Goal: Task Accomplishment & Management: Manage account settings

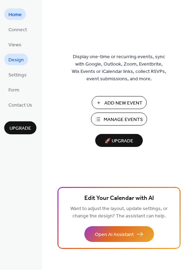
click at [20, 61] on span "Design" at bounding box center [15, 59] width 15 height 7
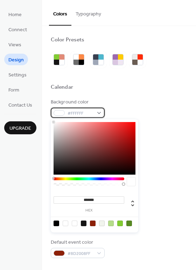
click at [94, 114] on div "#FFFFFF" at bounding box center [78, 113] width 54 height 10
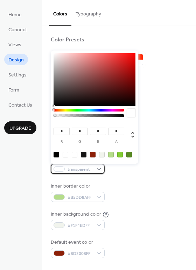
click at [96, 168] on div "transparent" at bounding box center [78, 169] width 54 height 10
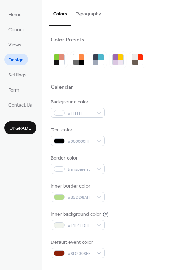
click at [138, 178] on div "Background color #FFFFFF Text color #000000FF Border color transparent Inner bo…" at bounding box center [119, 177] width 137 height 159
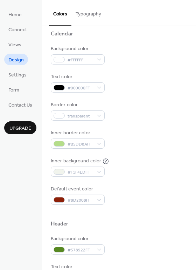
scroll to position [55, 0]
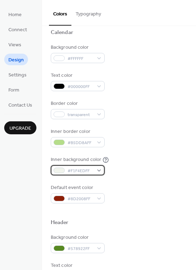
click at [88, 170] on span "#F1F4EDFF" at bounding box center [81, 170] width 26 height 7
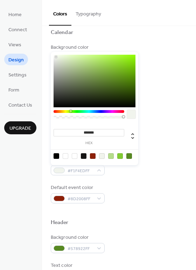
click at [128, 178] on div "Background color #FFFFFF Text color #000000FF Border color transparent Inner bo…" at bounding box center [119, 123] width 137 height 159
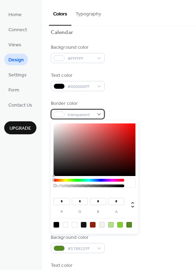
click at [87, 113] on span "transparent" at bounding box center [81, 114] width 26 height 7
click at [126, 111] on div "Border color transparent" at bounding box center [119, 109] width 137 height 19
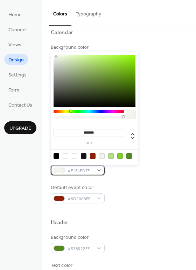
click at [98, 172] on div "#F1F4EDFF" at bounding box center [78, 170] width 54 height 10
type input "***"
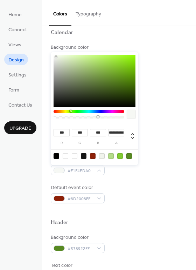
type input "*"
drag, startPoint x: 124, startPoint y: 117, endPoint x: 41, endPoint y: 119, distance: 83.1
click at [41, 119] on body "Home Connect Views Design Settings Form Contact Us Upgrade Design Upgrade Color…" at bounding box center [98, 135] width 196 height 270
click at [53, 116] on div "*** r *** g *** b * a" at bounding box center [95, 108] width 88 height 113
click at [132, 189] on div "Default event color #8D2008FF" at bounding box center [119, 193] width 137 height 19
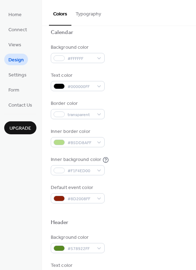
click at [101, 176] on div "Background color #FFFFFF Text color #000000FF Border color transparent Inner bo…" at bounding box center [119, 123] width 137 height 159
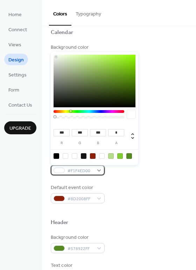
click at [100, 174] on div "#F1F4ED00" at bounding box center [78, 170] width 54 height 10
type input "*"
drag, startPoint x: 55, startPoint y: 117, endPoint x: 136, endPoint y: 120, distance: 81.0
click at [136, 120] on div "*** r *** g *** b * a" at bounding box center [95, 108] width 88 height 113
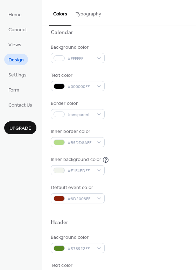
click at [90, 11] on button "Typography" at bounding box center [89, 12] width 34 height 25
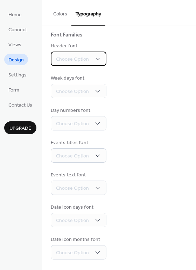
click at [91, 56] on div "Choose Option" at bounding box center [79, 59] width 56 height 14
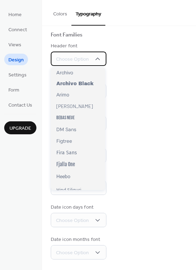
click at [91, 56] on div "Choose Option" at bounding box center [79, 59] width 56 height 14
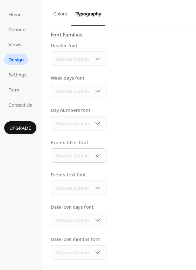
click at [70, 18] on button "Colors" at bounding box center [60, 12] width 22 height 25
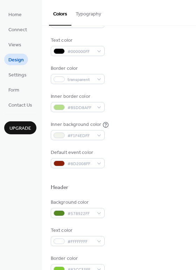
scroll to position [111, 0]
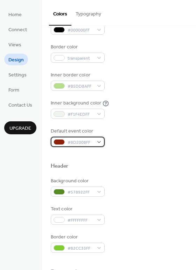
click at [99, 142] on div "#8D2008FF" at bounding box center [78, 142] width 54 height 10
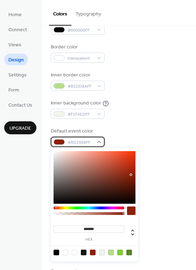
click at [99, 142] on div "#8D2008FF" at bounding box center [78, 142] width 54 height 10
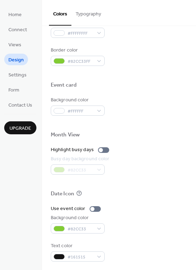
scroll to position [300, 0]
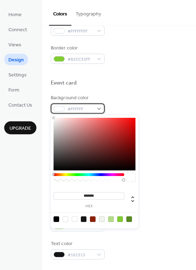
click at [89, 110] on span "#FFFFFF" at bounding box center [81, 109] width 26 height 7
type input "***"
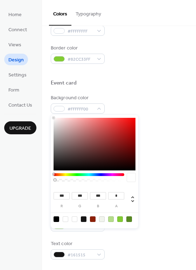
drag, startPoint x: 122, startPoint y: 180, endPoint x: 51, endPoint y: 175, distance: 71.3
click at [51, 175] on div "*** r *** g *** b * a" at bounding box center [95, 171] width 88 height 113
drag, startPoint x: 56, startPoint y: 181, endPoint x: 122, endPoint y: 181, distance: 66.2
click at [122, 181] on div at bounding box center [89, 180] width 69 height 3
type input "*"
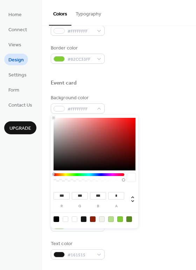
drag, startPoint x: 123, startPoint y: 180, endPoint x: 130, endPoint y: 180, distance: 6.3
click at [130, 180] on div at bounding box center [95, 179] width 82 height 12
click at [161, 169] on div "Busy day background color #82CC33" at bounding box center [119, 162] width 137 height 19
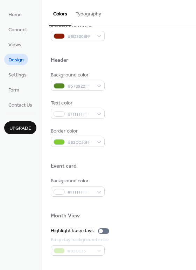
scroll to position [201, 0]
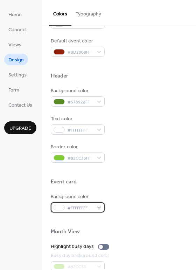
click at [100, 206] on div "#FFFFFFFF" at bounding box center [78, 207] width 54 height 10
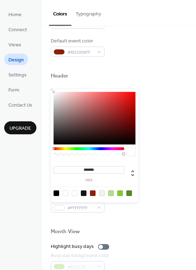
click at [169, 182] on div "Event card" at bounding box center [119, 182] width 137 height 9
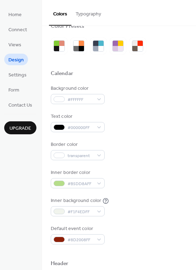
scroll to position [0, 0]
